Goal: Task Accomplishment & Management: Use online tool/utility

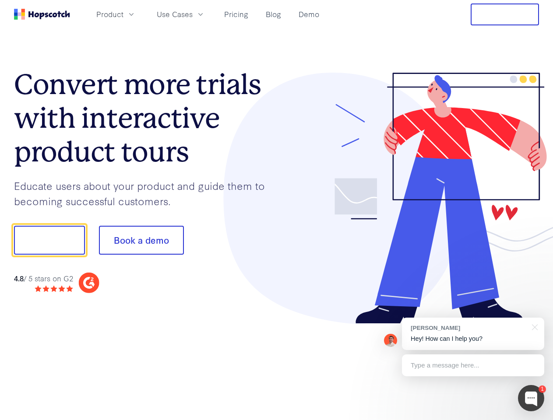
click at [277, 210] on div at bounding box center [408, 199] width 263 height 252
click at [123, 14] on span "Product" at bounding box center [109, 14] width 27 height 11
click at [193, 14] on span "Use Cases" at bounding box center [175, 14] width 36 height 11
click at [504, 14] on button "Free Trial" at bounding box center [504, 15] width 68 height 22
click at [49, 240] on button "Show me!" at bounding box center [49, 240] width 71 height 29
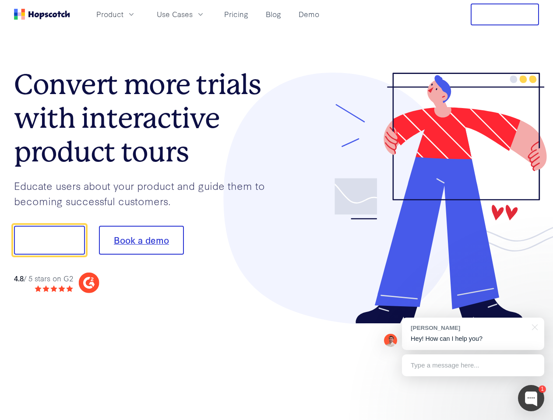
click at [141, 240] on button "Book a demo" at bounding box center [141, 240] width 85 height 29
click at [531, 398] on div at bounding box center [531, 398] width 26 height 26
click at [473, 334] on div "[PERSON_NAME] Hey! How can I help you?" at bounding box center [473, 334] width 142 height 32
click at [533, 326] on div at bounding box center [462, 239] width 164 height 292
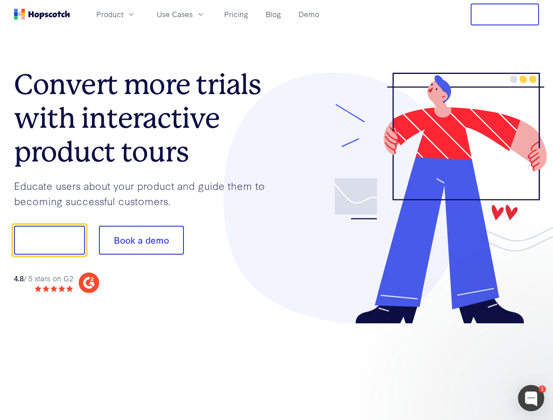
click at [473, 365] on div at bounding box center [462, 239] width 164 height 292
